Goal: Information Seeking & Learning: Learn about a topic

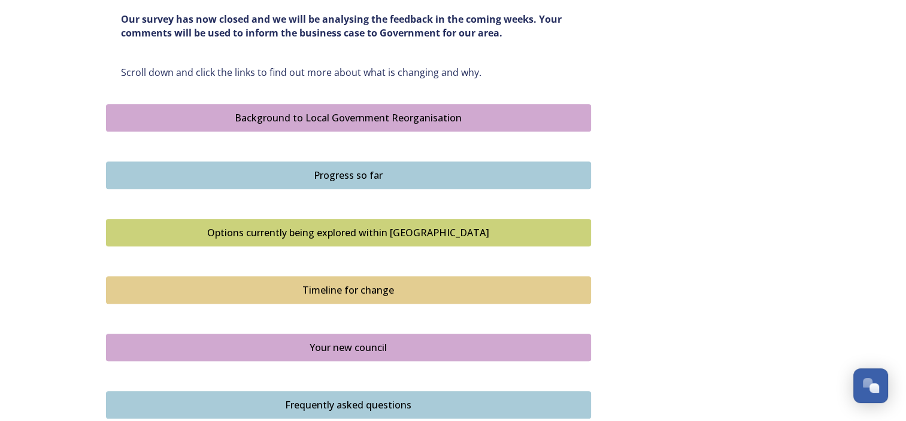
scroll to position [658, 0]
click at [341, 229] on div "Options currently being explored within [GEOGRAPHIC_DATA]" at bounding box center [349, 232] width 472 height 14
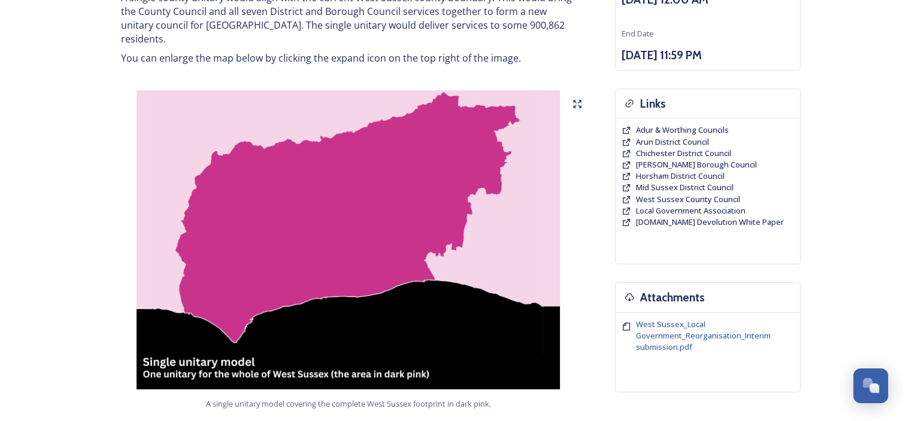
scroll to position [180, 0]
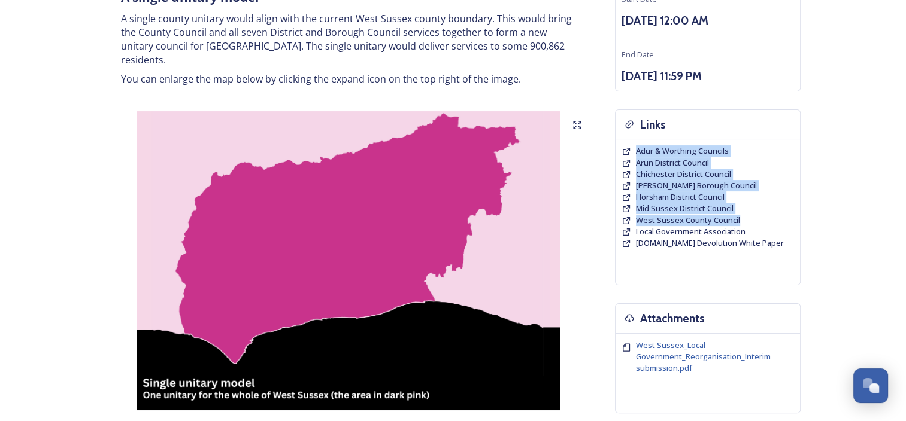
drag, startPoint x: 752, startPoint y: 224, endPoint x: 630, endPoint y: 151, distance: 142.3
click at [630, 151] on div "Adur & Worthing Councils Arun District Council Chichester District Council [PER…" at bounding box center [707, 197] width 172 height 104
drag, startPoint x: 630, startPoint y: 151, endPoint x: 656, endPoint y: 207, distance: 62.1
copy div "Adur & Worthing Councils Arun District Council Chichester District Council [PER…"
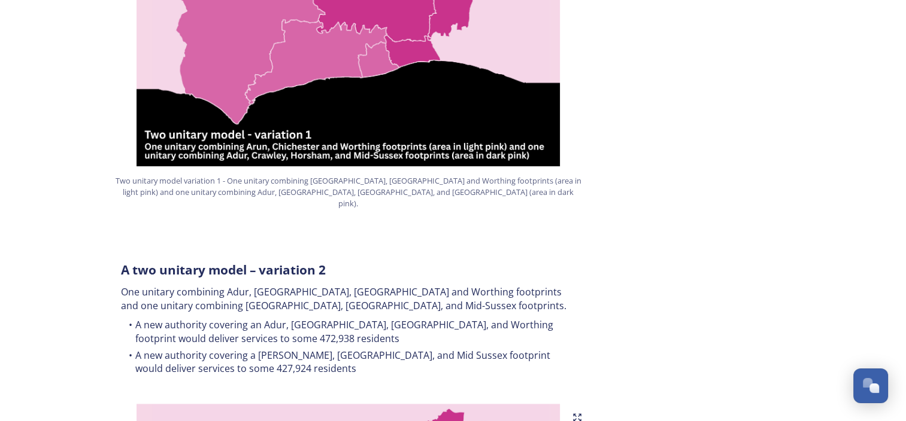
scroll to position [1018, 0]
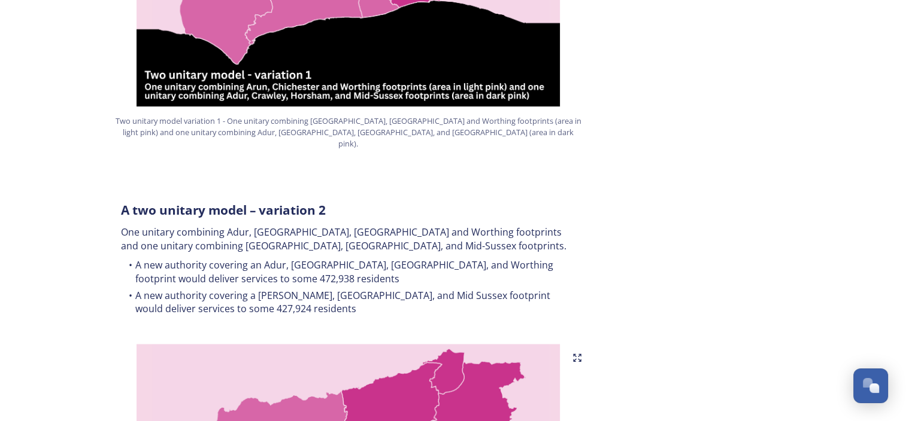
click at [412, 202] on h3 "A two unitary model – variation 2" at bounding box center [348, 211] width 455 height 18
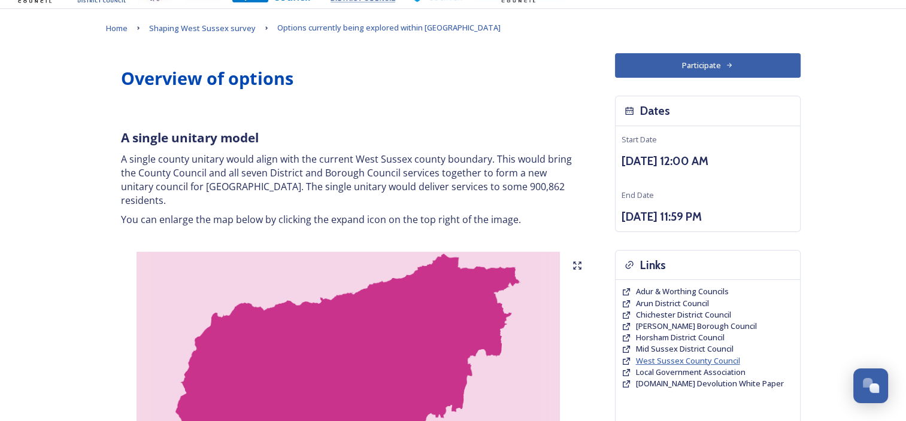
scroll to position [60, 0]
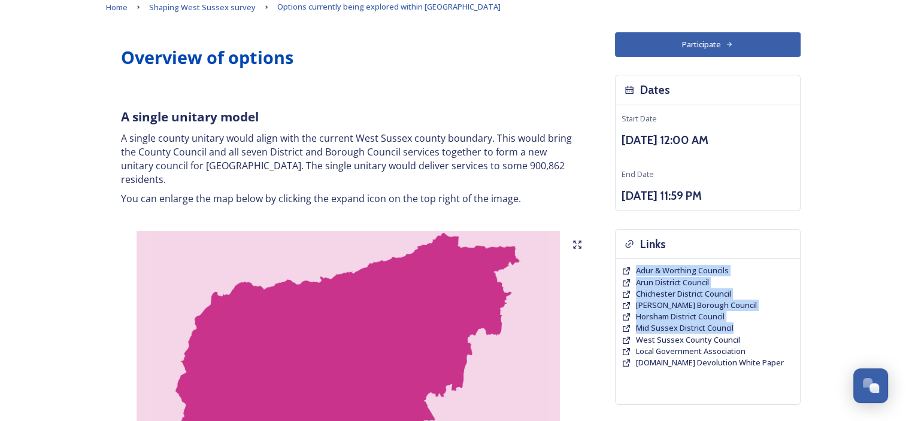
drag, startPoint x: 740, startPoint y: 327, endPoint x: 632, endPoint y: 268, distance: 123.3
click at [632, 268] on div "Adur & Worthing Councils Arun District Council Chichester District Council [PER…" at bounding box center [707, 317] width 172 height 104
drag, startPoint x: 632, startPoint y: 268, endPoint x: 645, endPoint y: 280, distance: 18.2
copy div "Adur & Worthing Councils Arun District Council Chichester District Council [PER…"
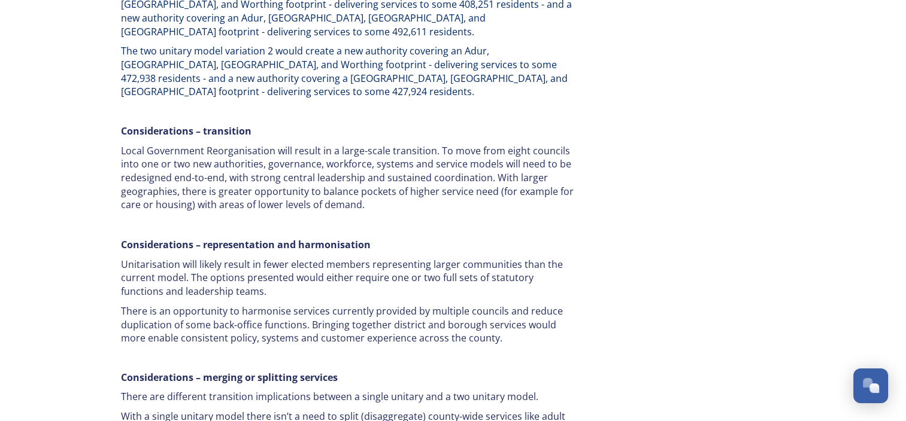
scroll to position [2339, 0]
